Goal: Check status: Check status

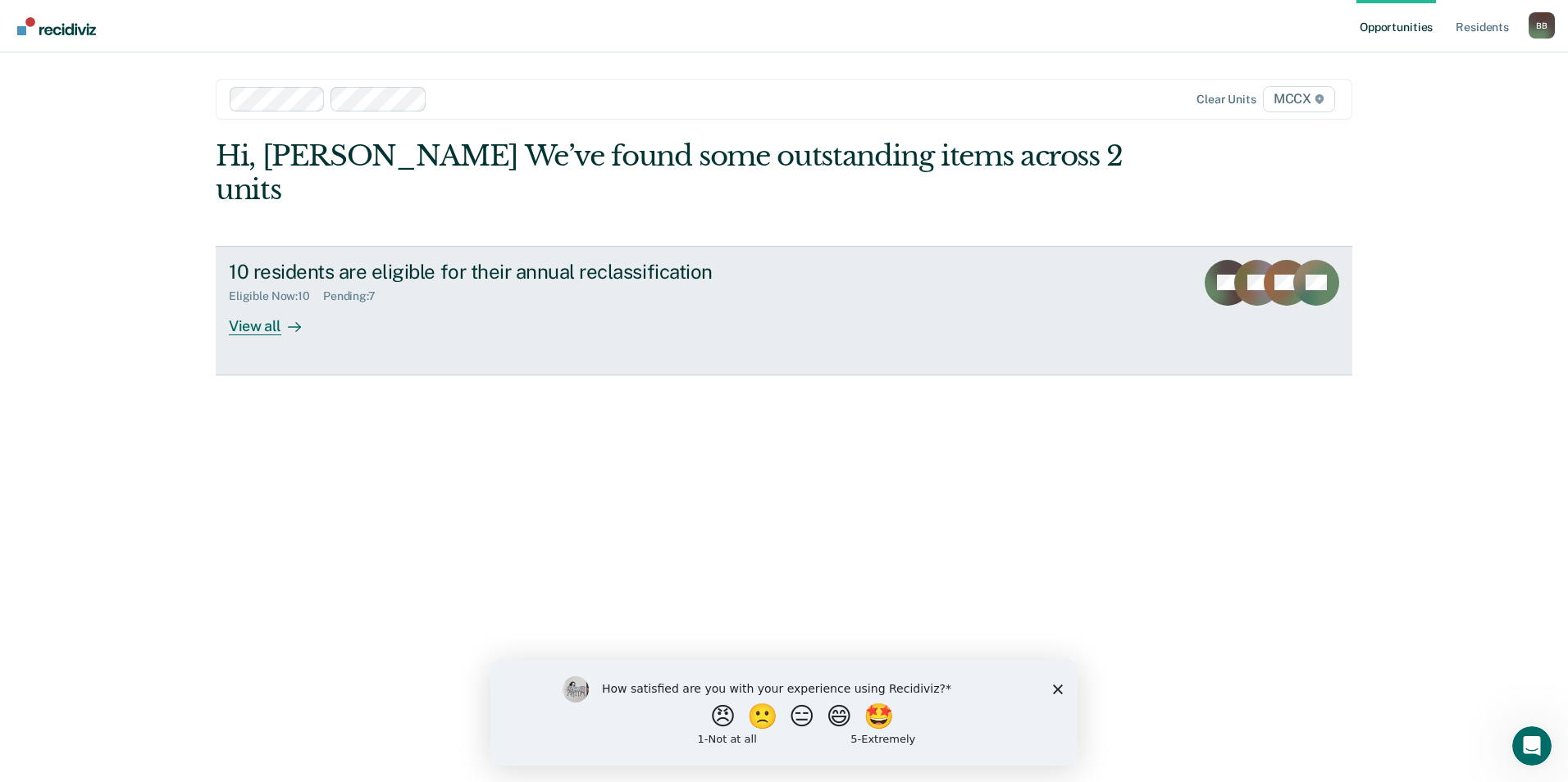
click at [273, 304] on div "View all" at bounding box center [275, 319] width 92 height 32
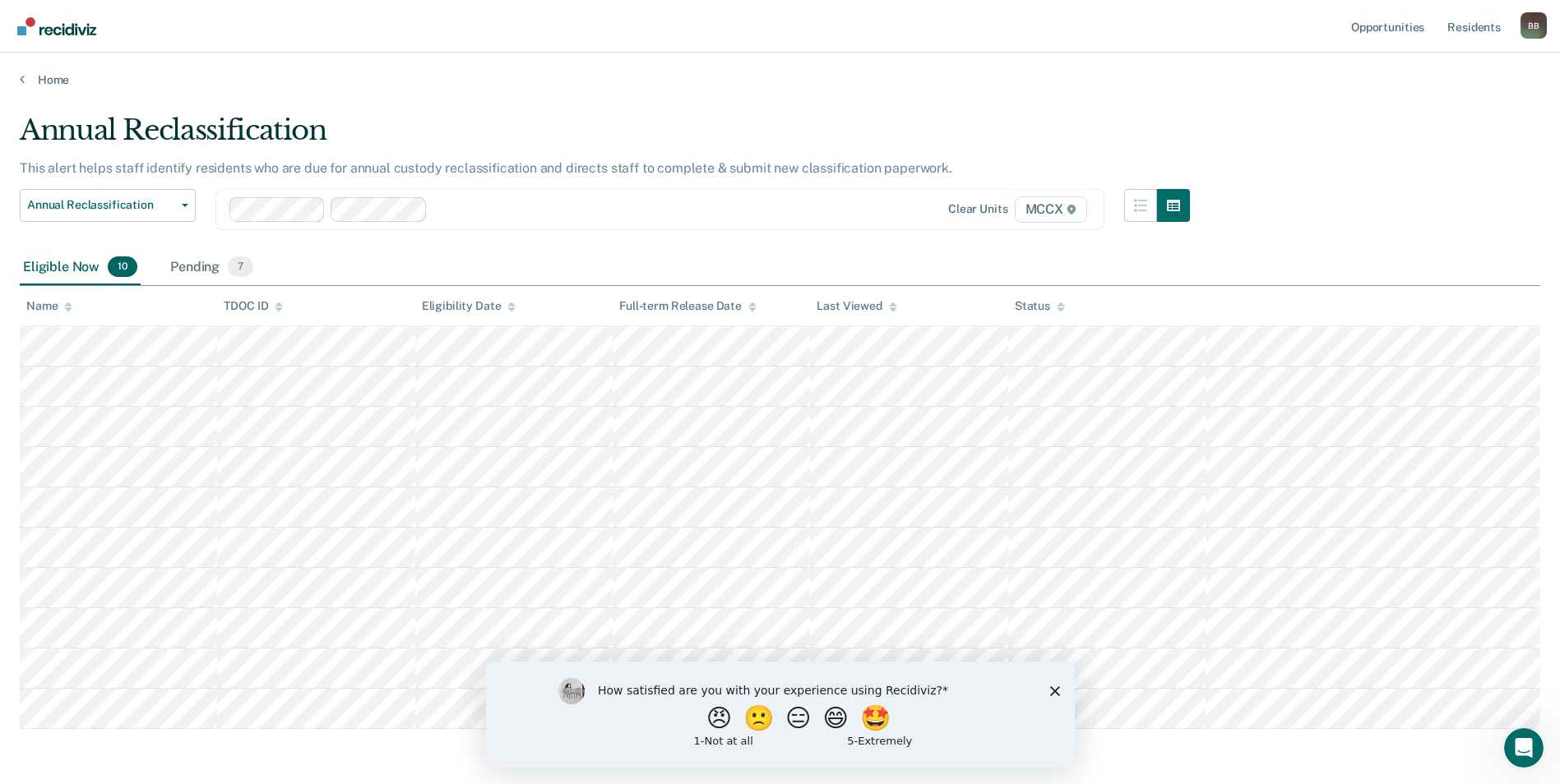
click at [1053, 690] on polygon "Close survey" at bounding box center [1053, 690] width 10 height 10
